Goal: Task Accomplishment & Management: Use online tool/utility

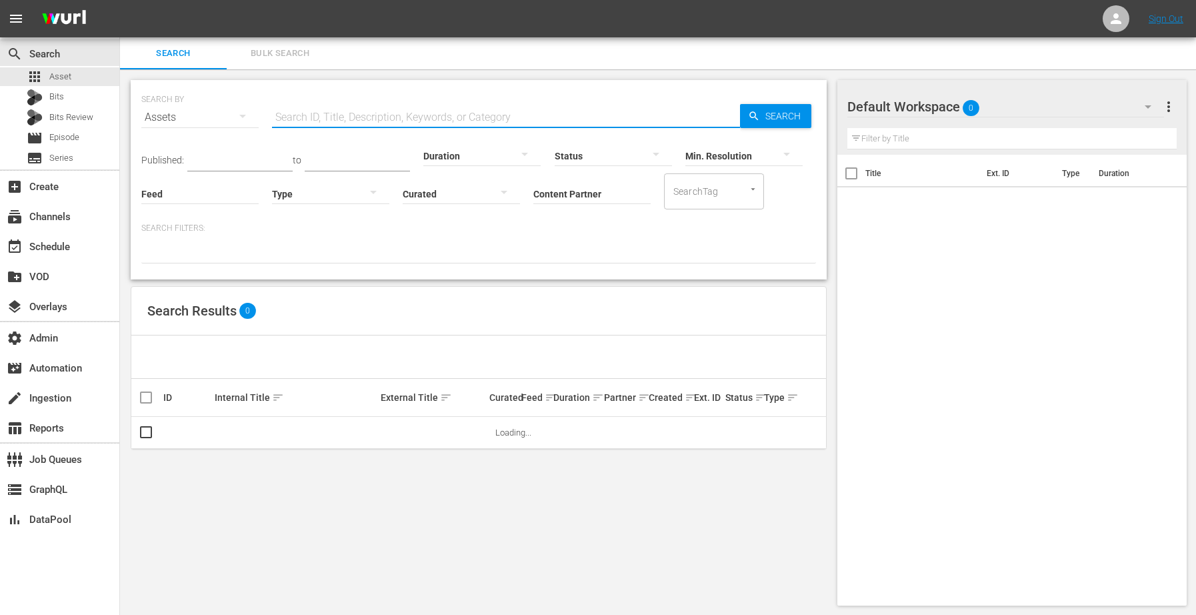
click at [566, 110] on input "text" at bounding box center [506, 117] width 468 height 32
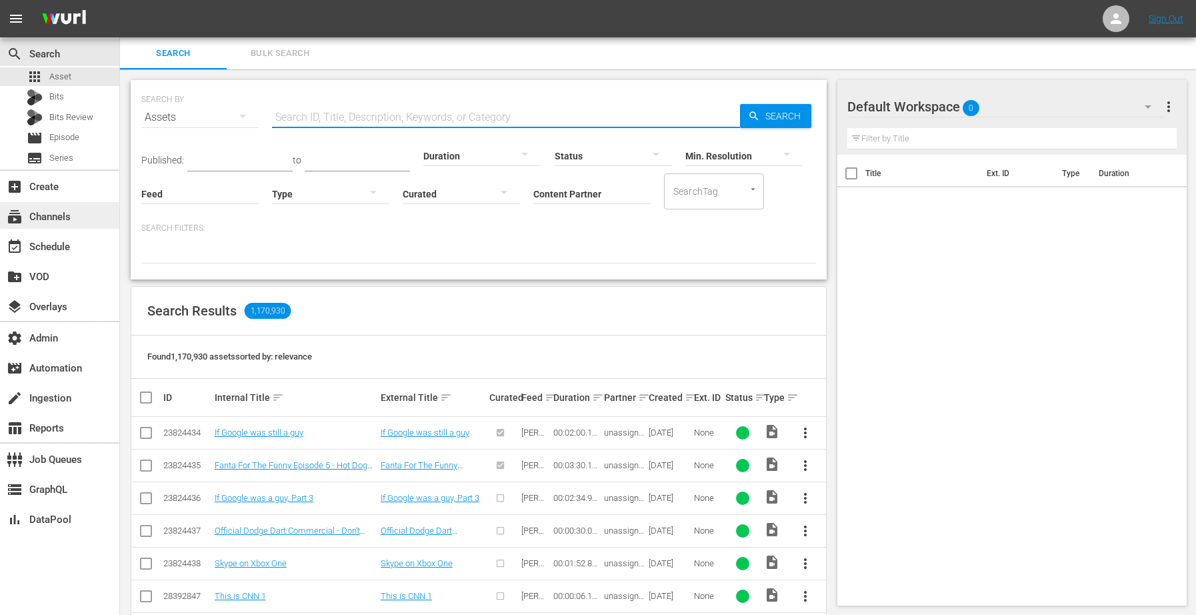
click at [43, 212] on div "subscriptions Channels" at bounding box center [37, 215] width 75 height 12
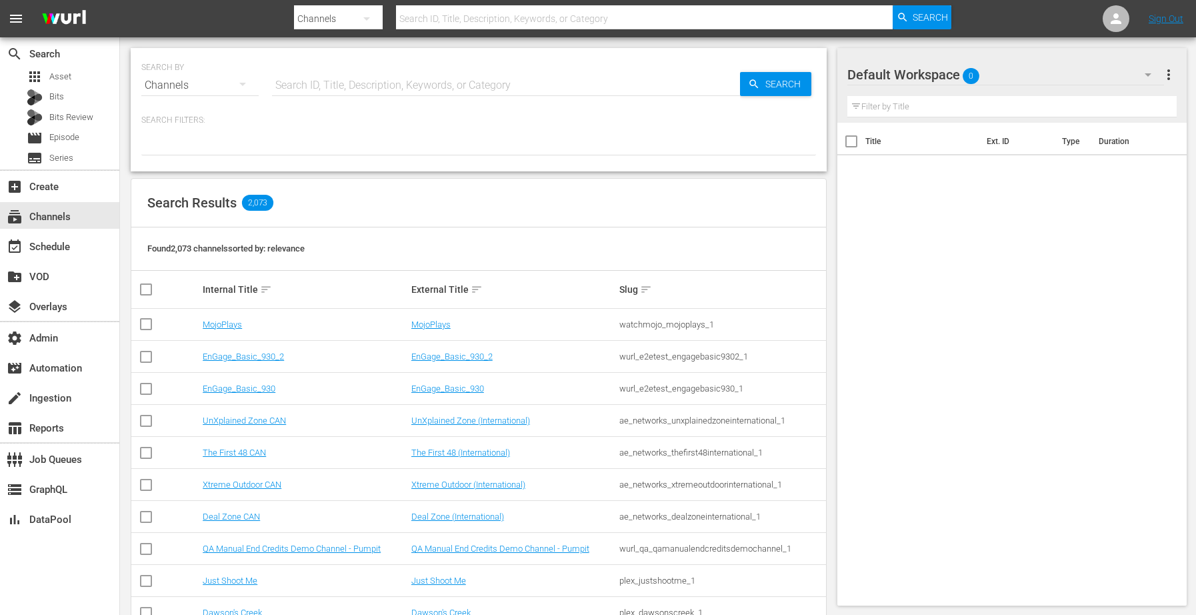
click at [377, 85] on input "text" at bounding box center [506, 85] width 468 height 32
type input "msg"
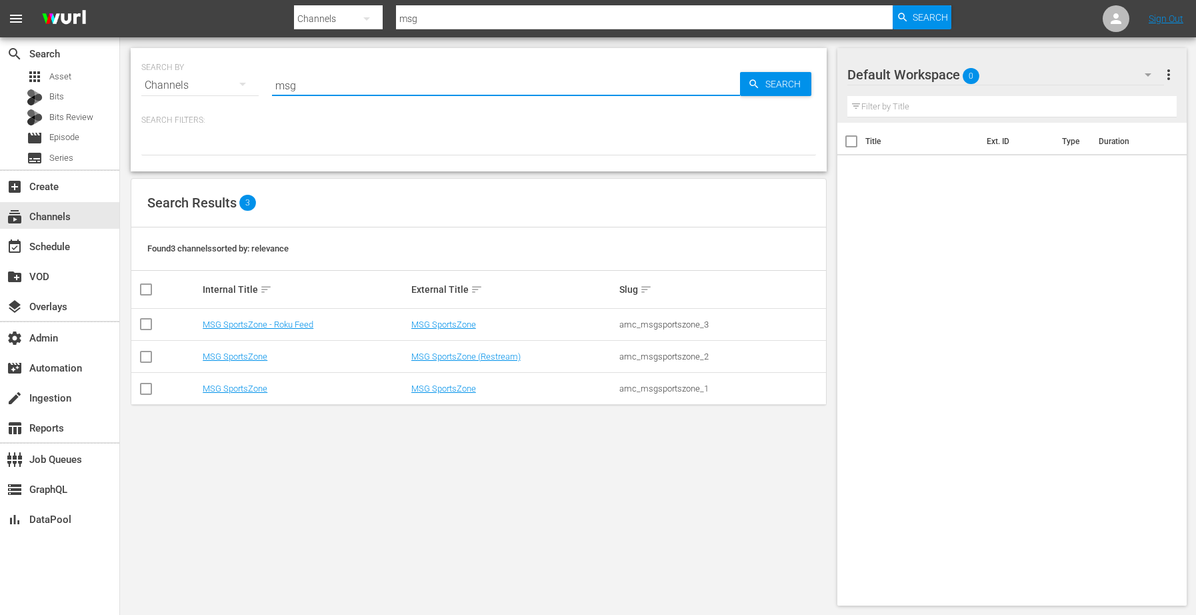
type input "msg"
click at [235, 393] on td "MSG SportsZone" at bounding box center [305, 389] width 209 height 32
click at [235, 391] on link "MSG SportsZone" at bounding box center [235, 388] width 65 height 10
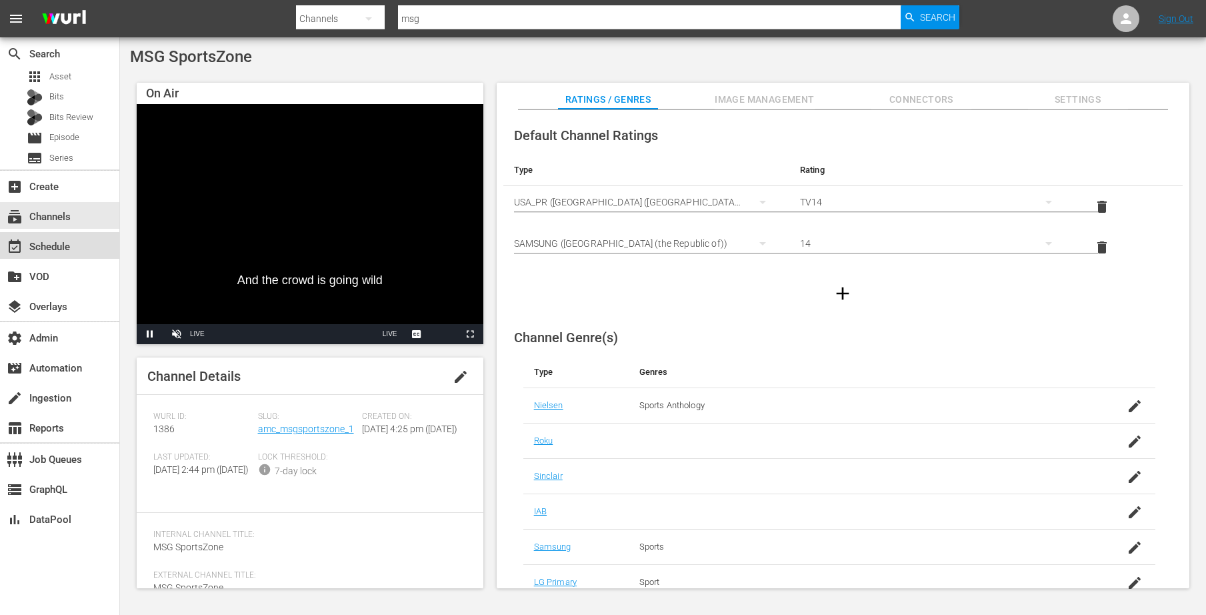
click at [55, 243] on div "event_available Schedule" at bounding box center [37, 245] width 75 height 12
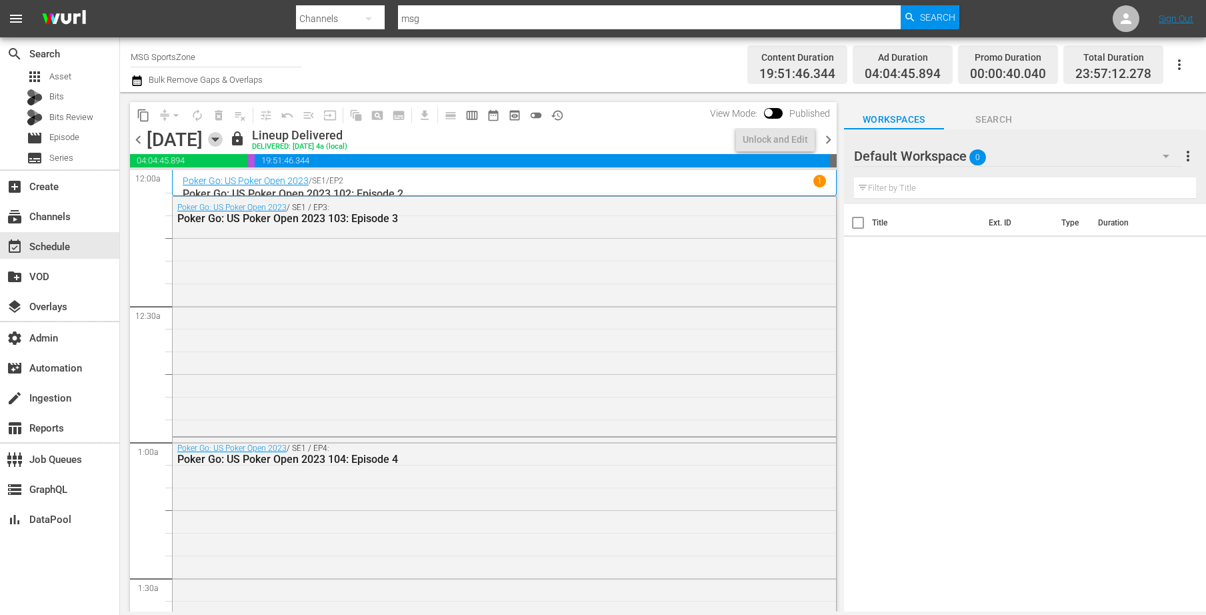
click at [218, 139] on icon "button" at bounding box center [215, 139] width 6 height 3
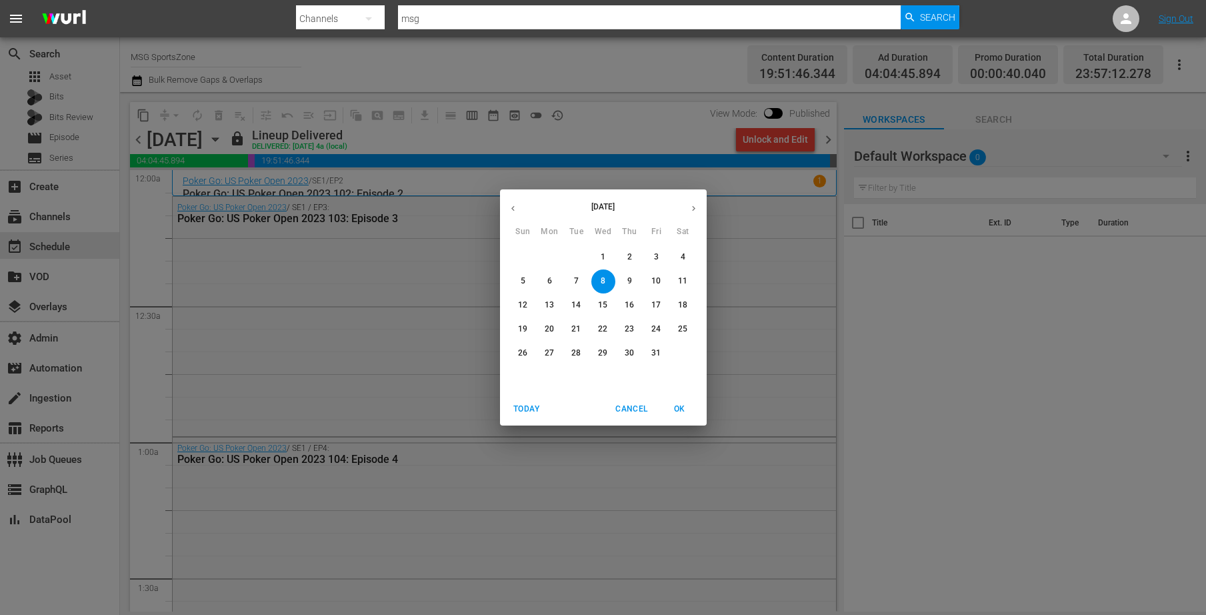
click at [629, 279] on p "9" at bounding box center [629, 280] width 5 height 11
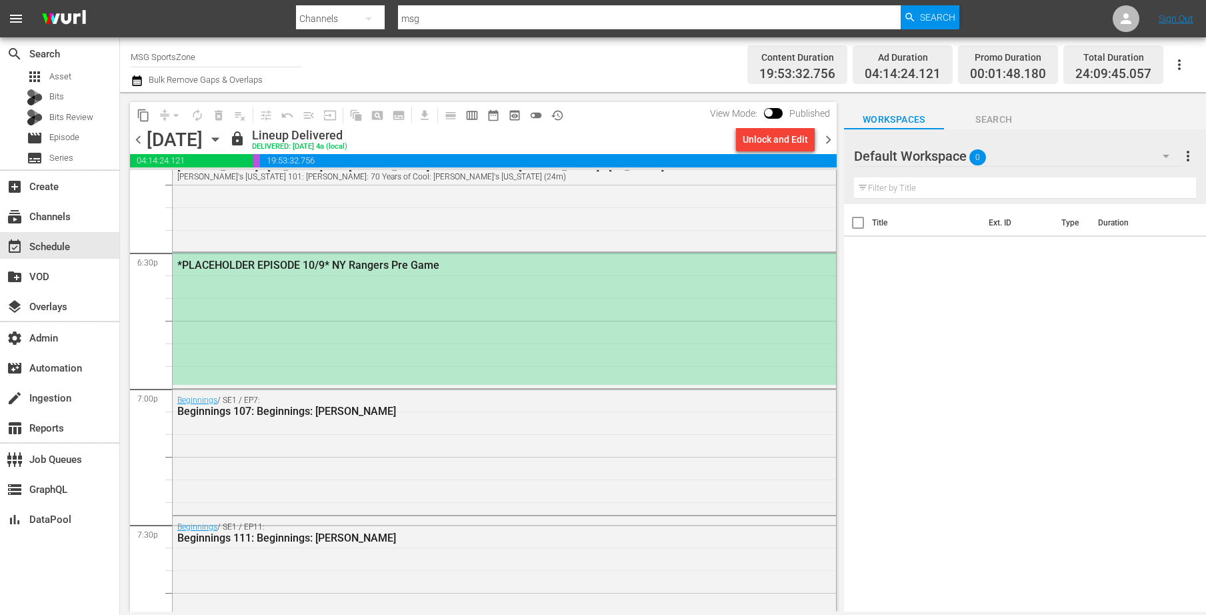
scroll to position [4949, 0]
click at [223, 138] on icon "button" at bounding box center [215, 139] width 15 height 15
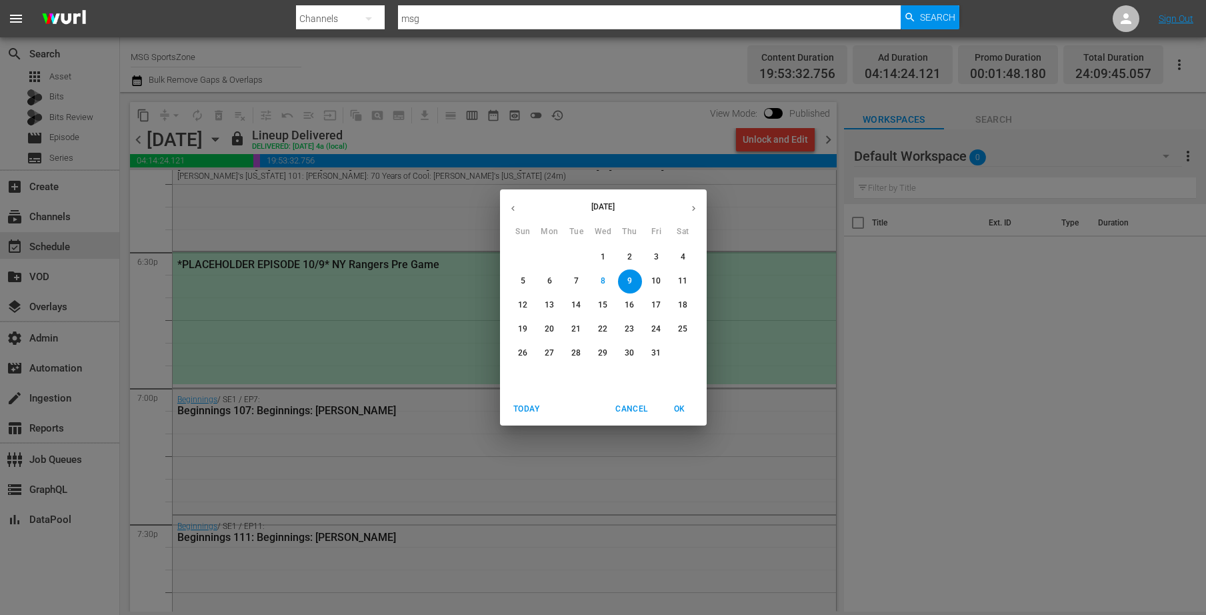
click at [650, 284] on span "10" at bounding box center [657, 280] width 24 height 11
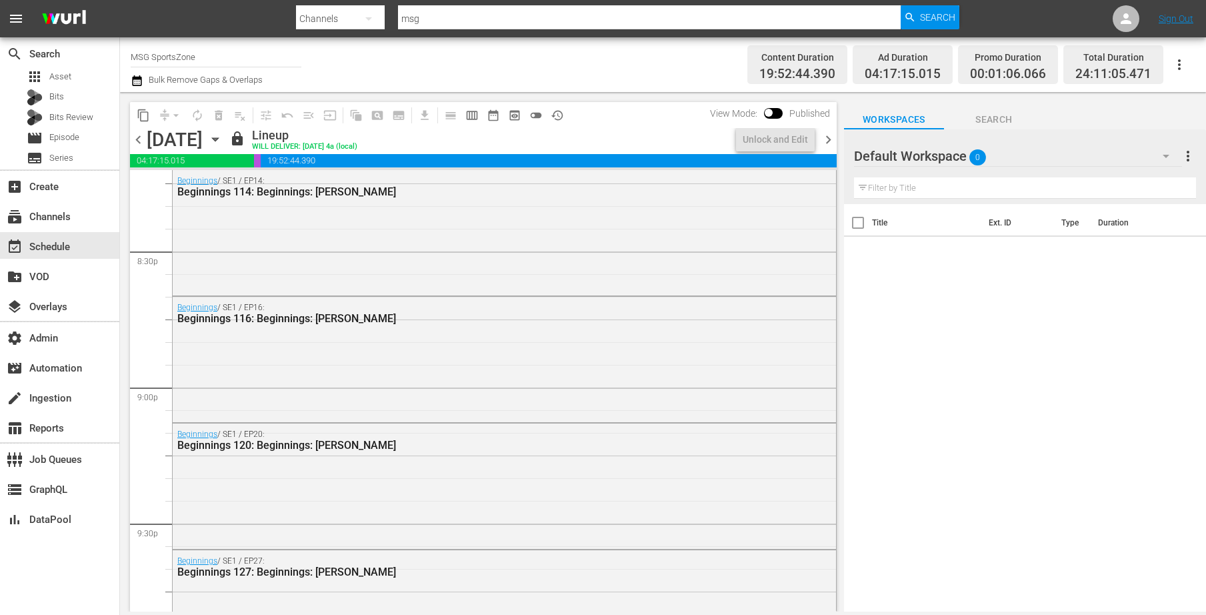
scroll to position [5017, 0]
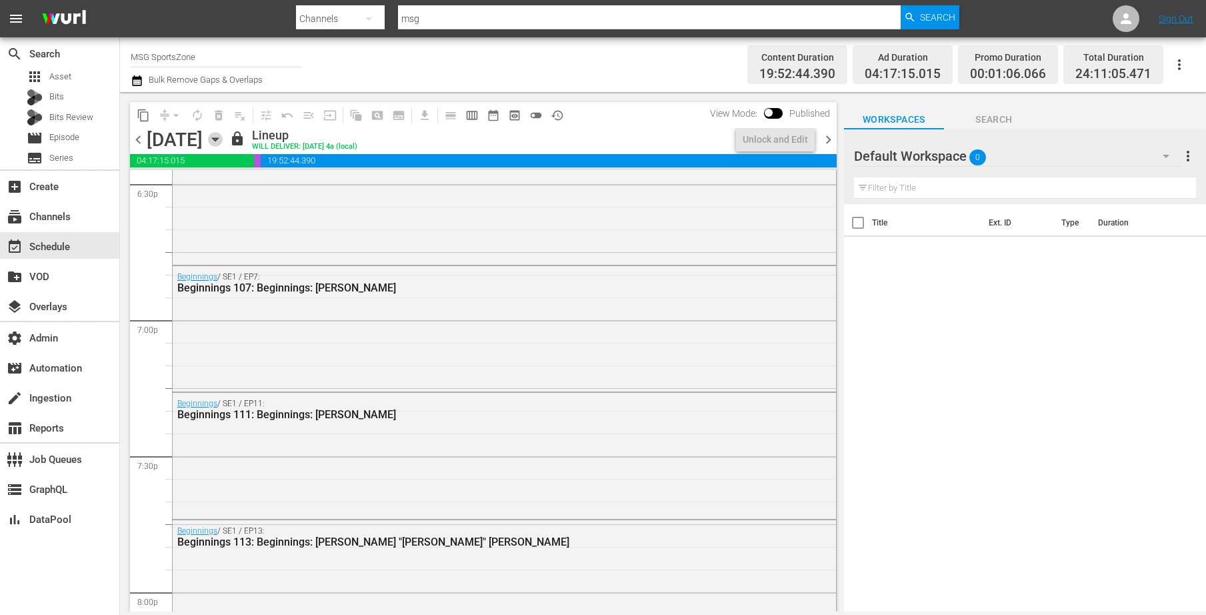
click at [223, 142] on icon "button" at bounding box center [215, 139] width 15 height 15
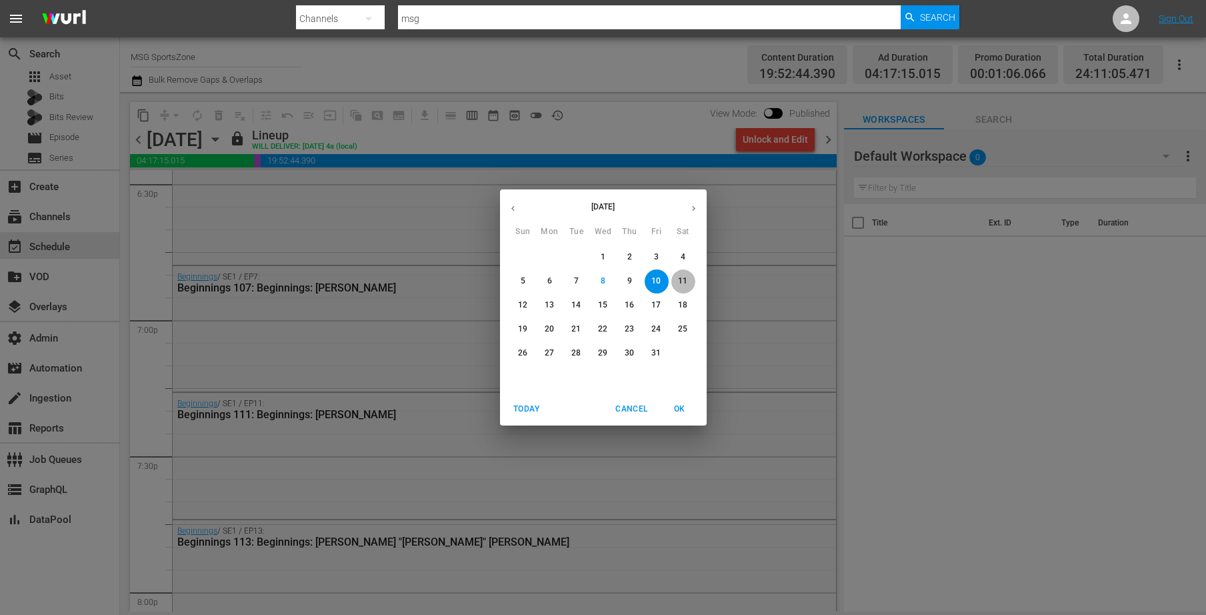
click at [674, 282] on span "11" at bounding box center [683, 280] width 24 height 11
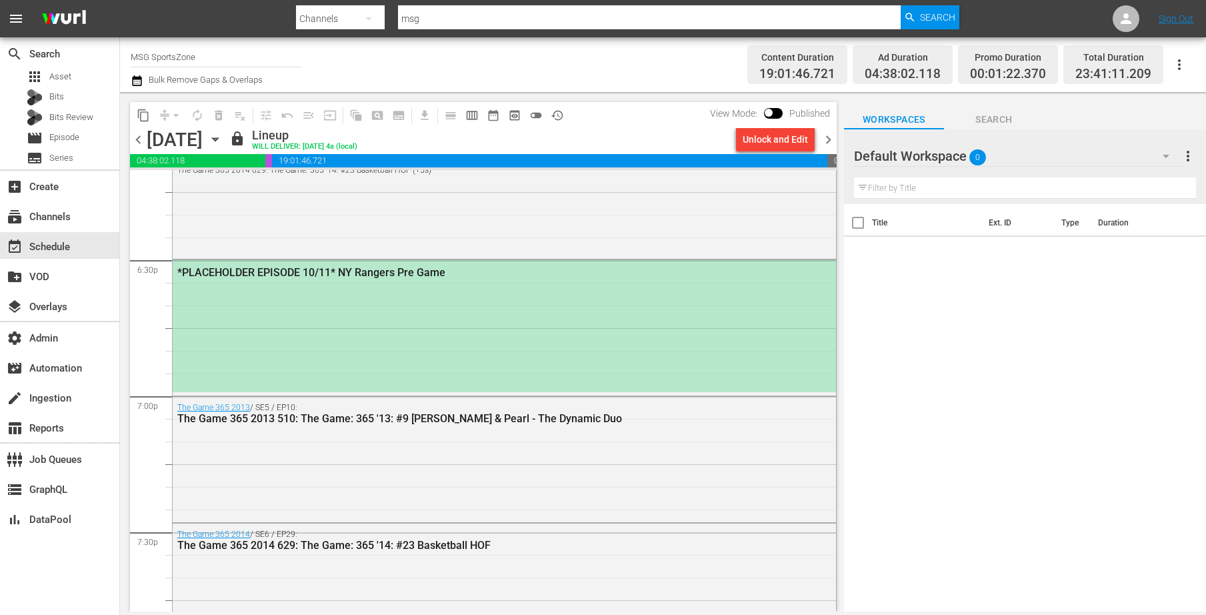
scroll to position [4931, 0]
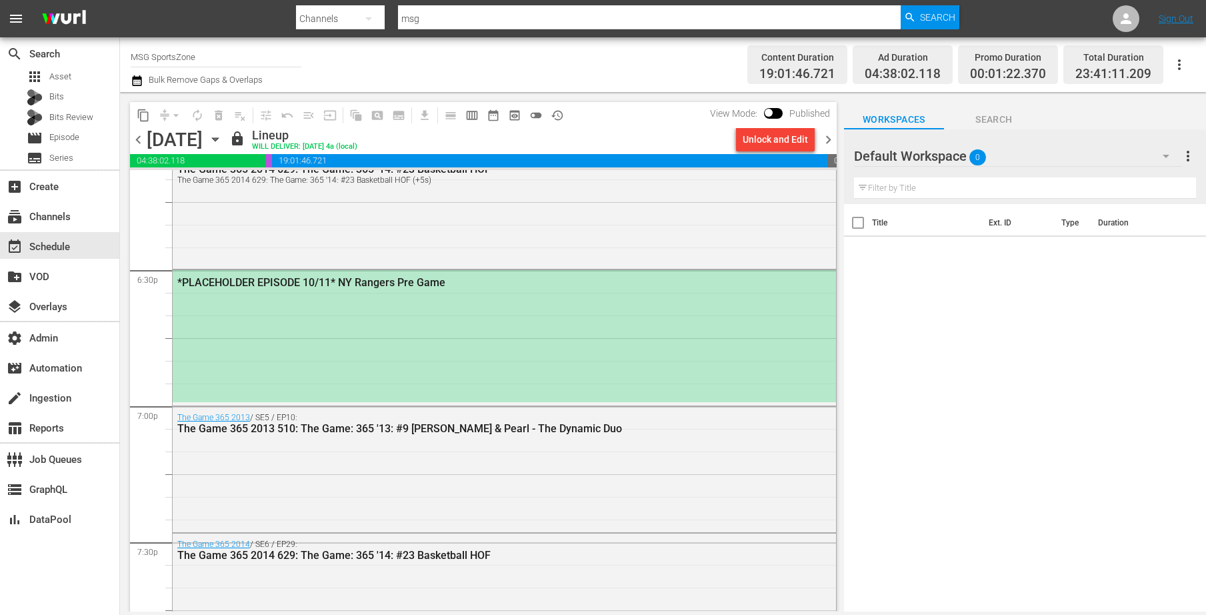
click at [223, 138] on icon "button" at bounding box center [215, 139] width 15 height 15
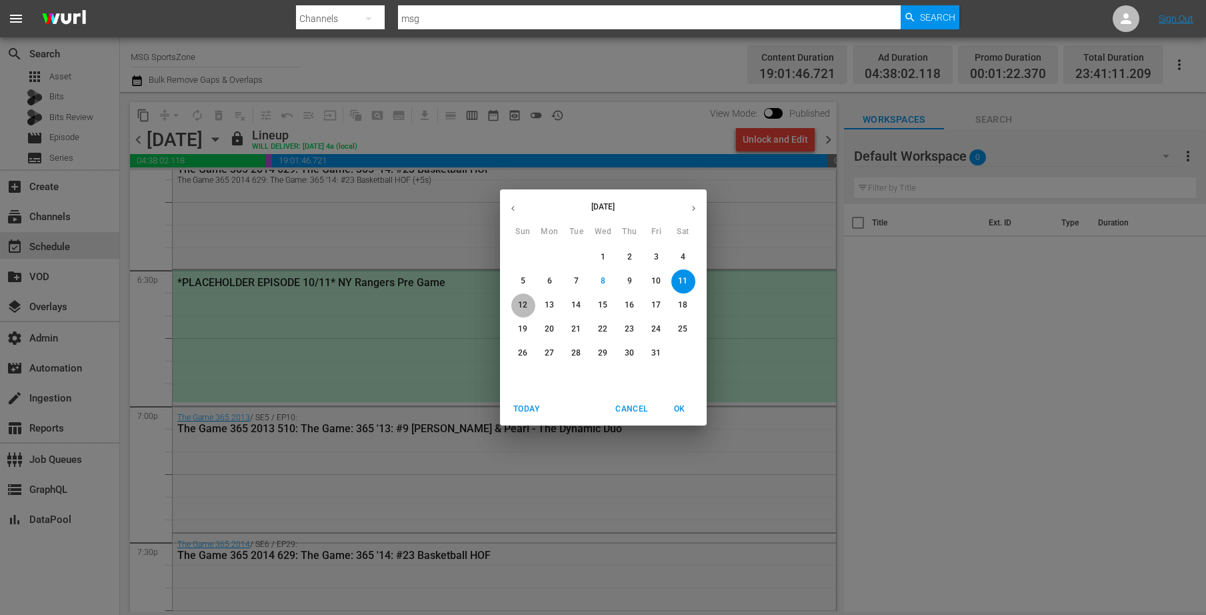
click at [527, 302] on p "12" at bounding box center [522, 304] width 9 height 11
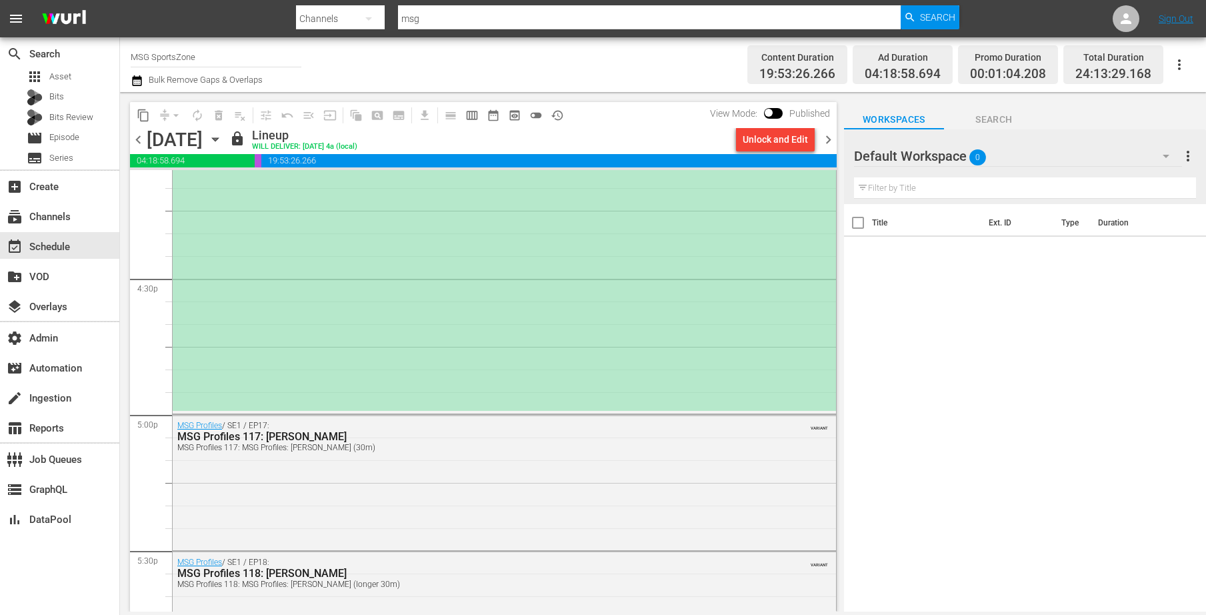
scroll to position [4508, 0]
